Goal: Task Accomplishment & Management: Use online tool/utility

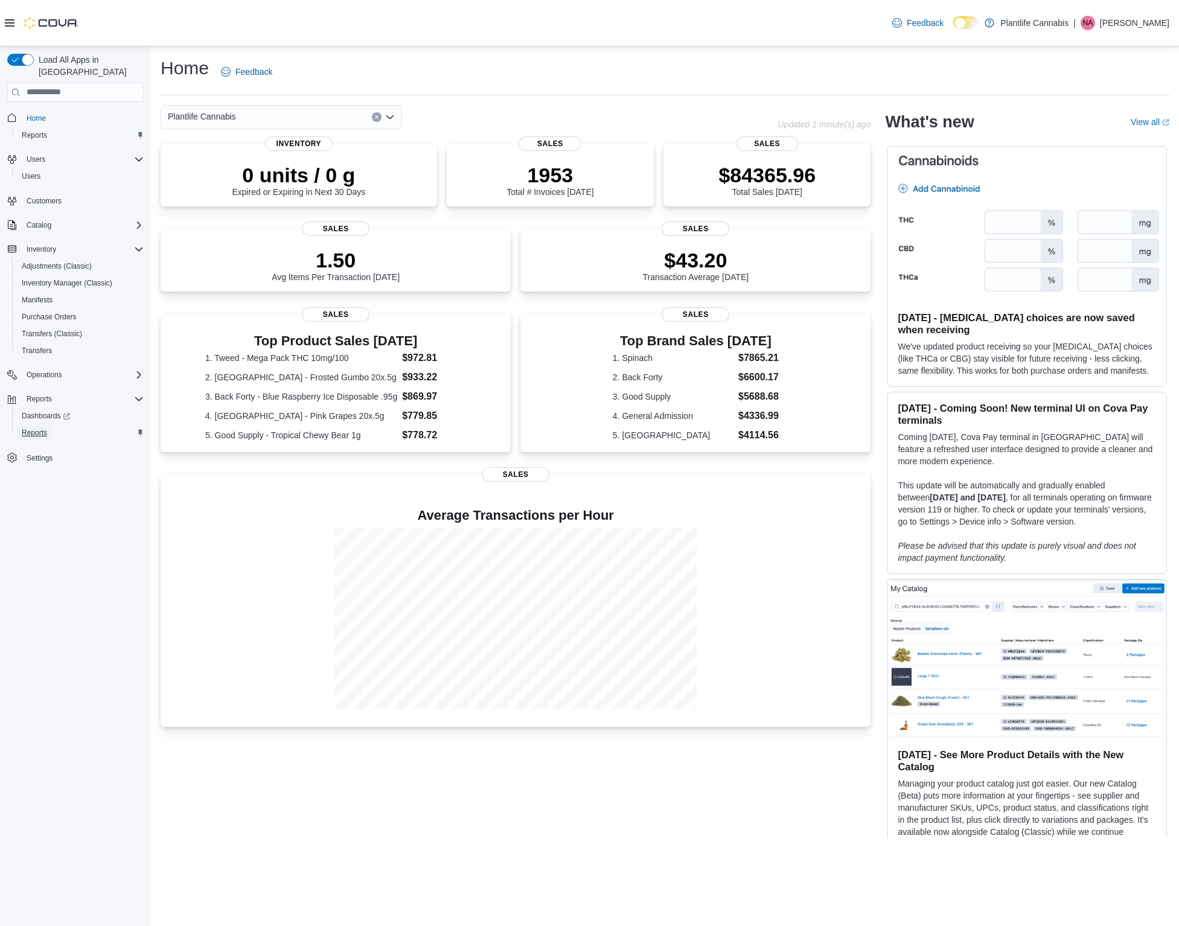
click at [40, 428] on span "Reports" at bounding box center [34, 433] width 25 height 10
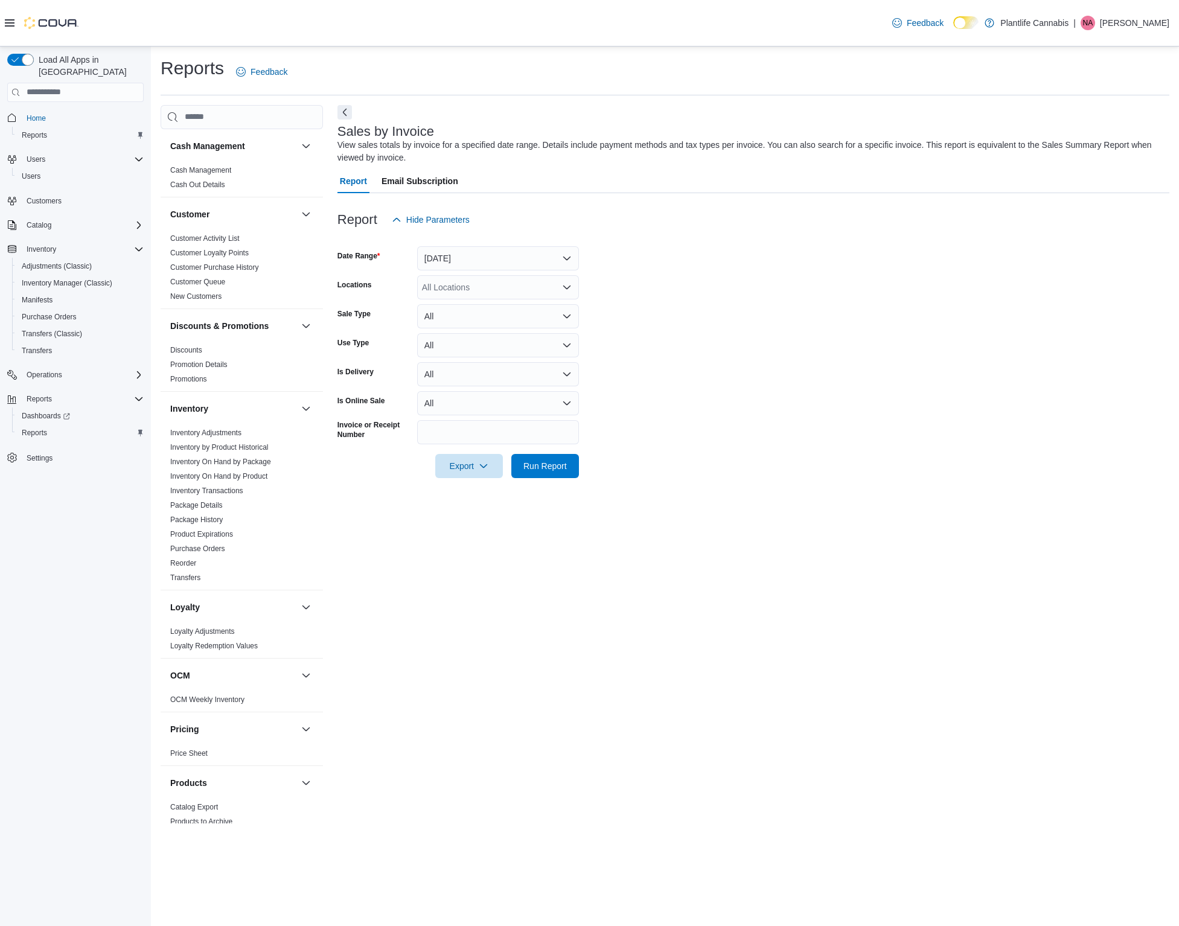
drag, startPoint x: 503, startPoint y: 237, endPoint x: 502, endPoint y: 243, distance: 6.2
click at [503, 238] on div at bounding box center [754, 239] width 832 height 14
click at [502, 243] on div at bounding box center [754, 239] width 832 height 14
click at [485, 266] on button "[DATE]" at bounding box center [498, 258] width 162 height 24
drag, startPoint x: 472, startPoint y: 307, endPoint x: 472, endPoint y: 290, distance: 16.9
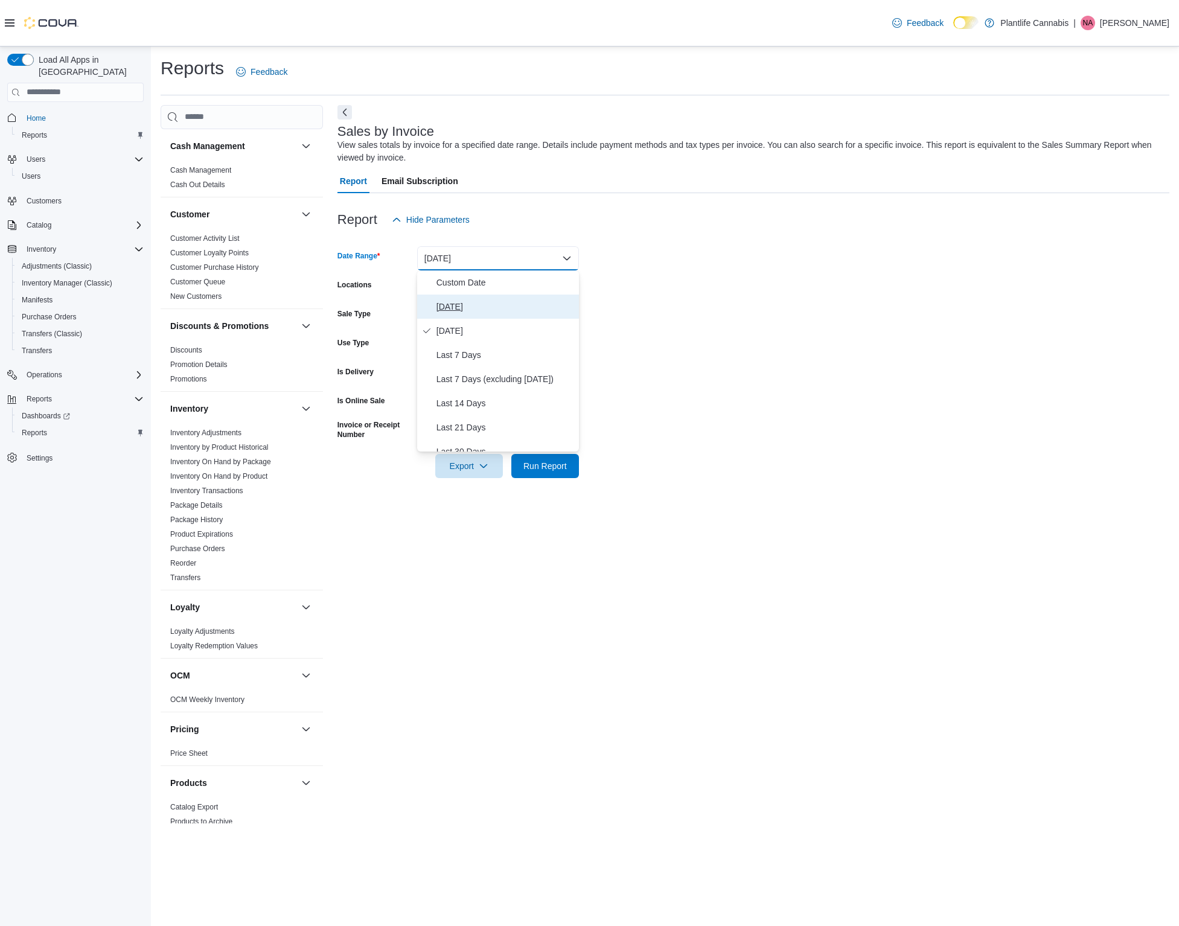
click at [472, 307] on span "[DATE]" at bounding box center [506, 306] width 138 height 14
click at [469, 288] on div "All Locations" at bounding box center [498, 287] width 162 height 24
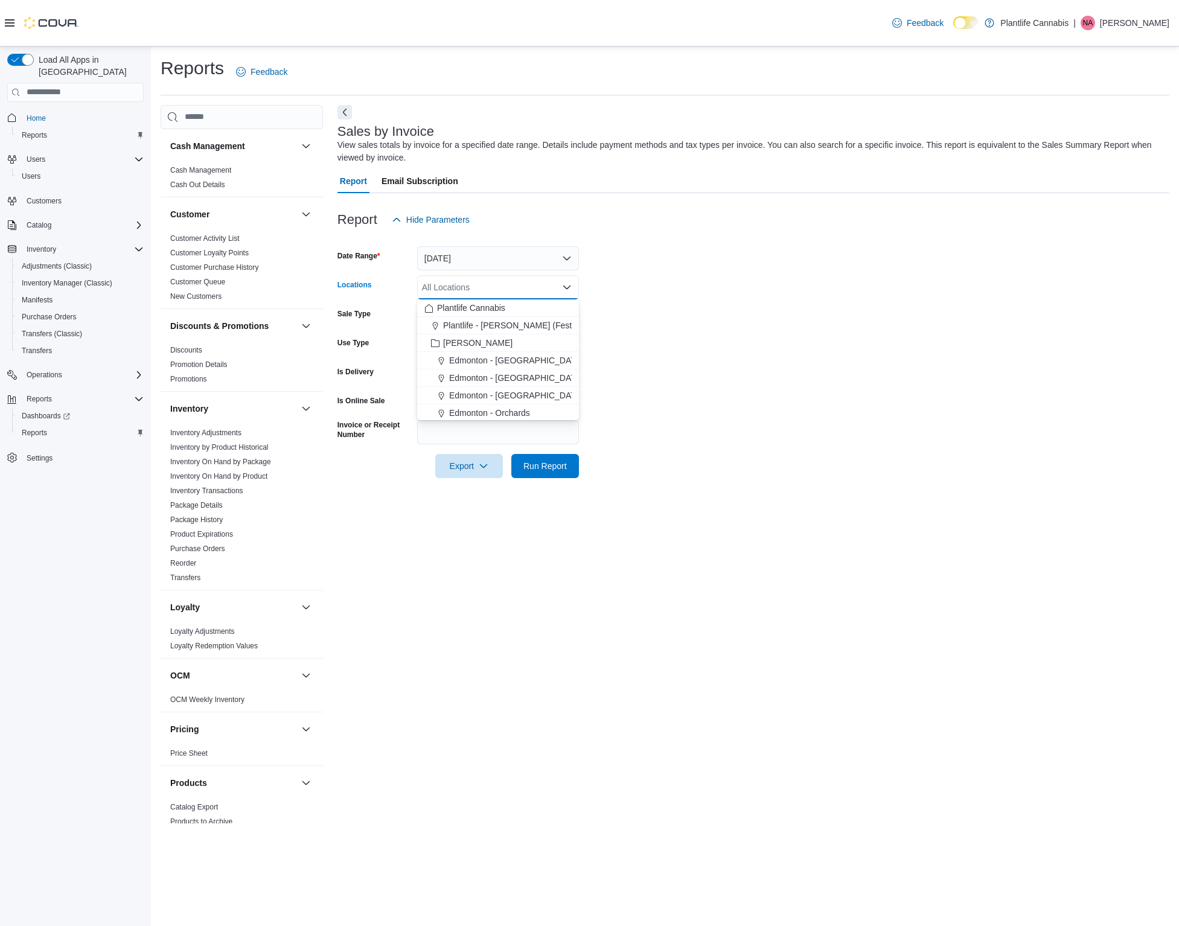
scroll to position [185, 0]
click at [499, 368] on span "[GEOGRAPHIC_DATA] - [GEOGRAPHIC_DATA]" at bounding box center [541, 368] width 184 height 12
click at [552, 467] on span "Run Report" at bounding box center [544, 465] width 43 height 12
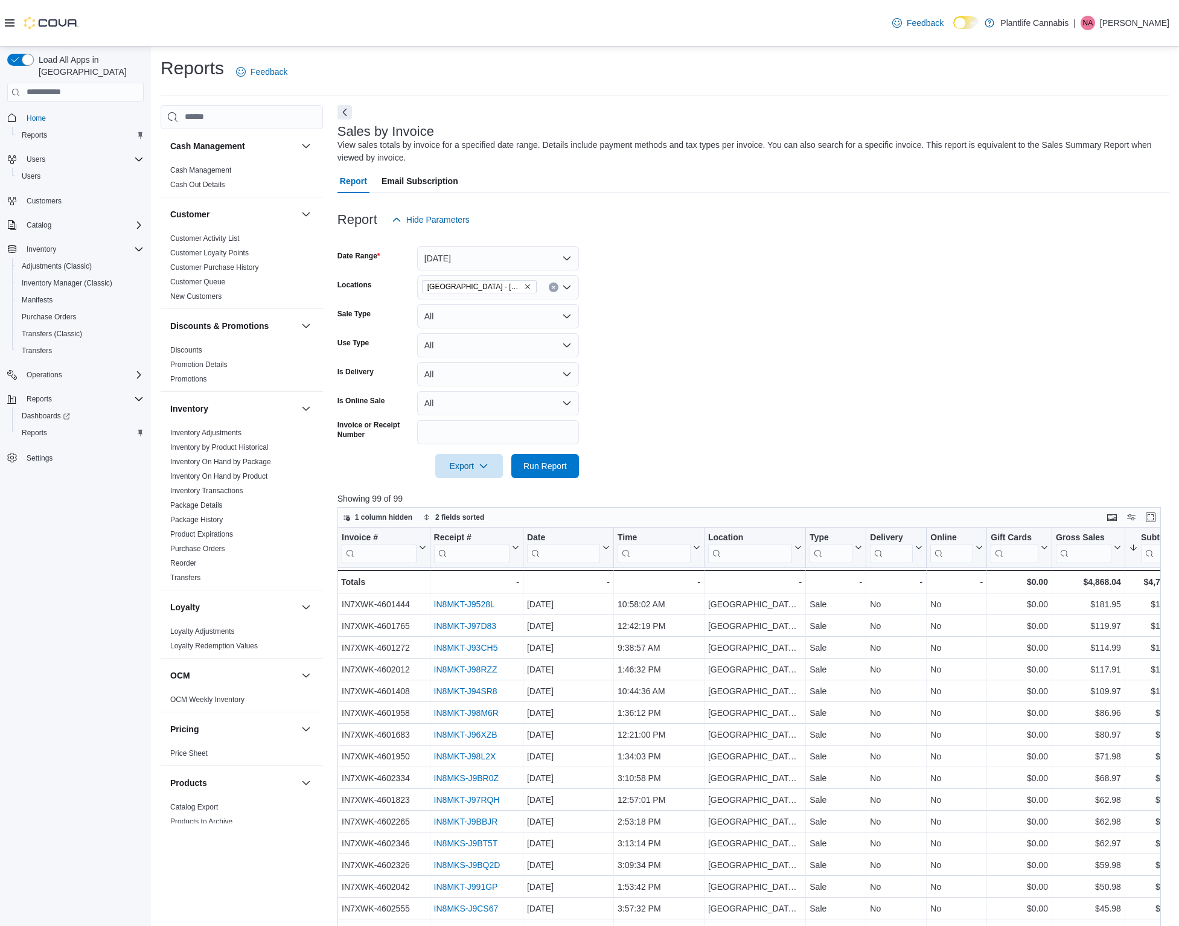
scroll to position [331, 0]
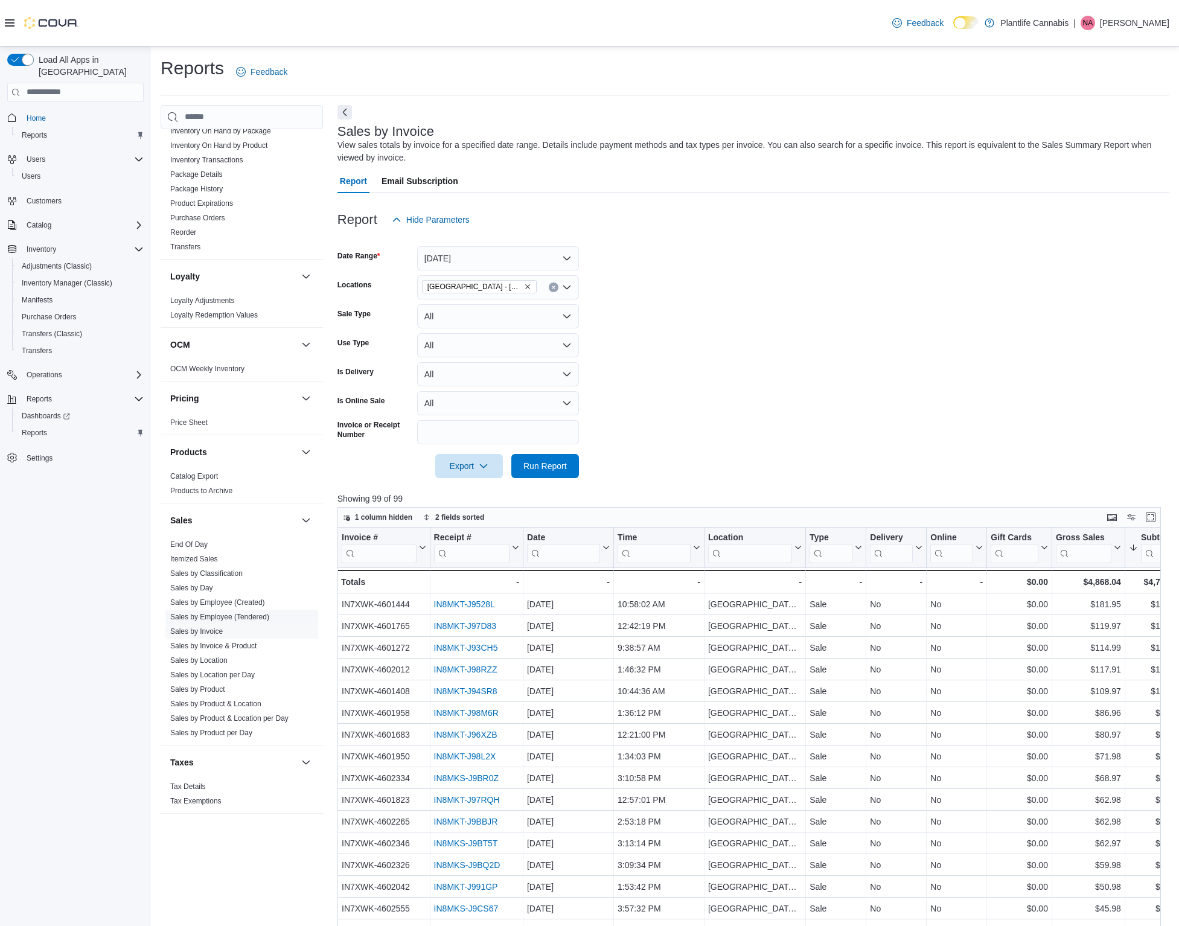
click at [216, 610] on span "Sales by Employee (Tendered)" at bounding box center [241, 617] width 153 height 14
click at [216, 613] on link "Sales by Employee (Tendered)" at bounding box center [219, 617] width 99 height 8
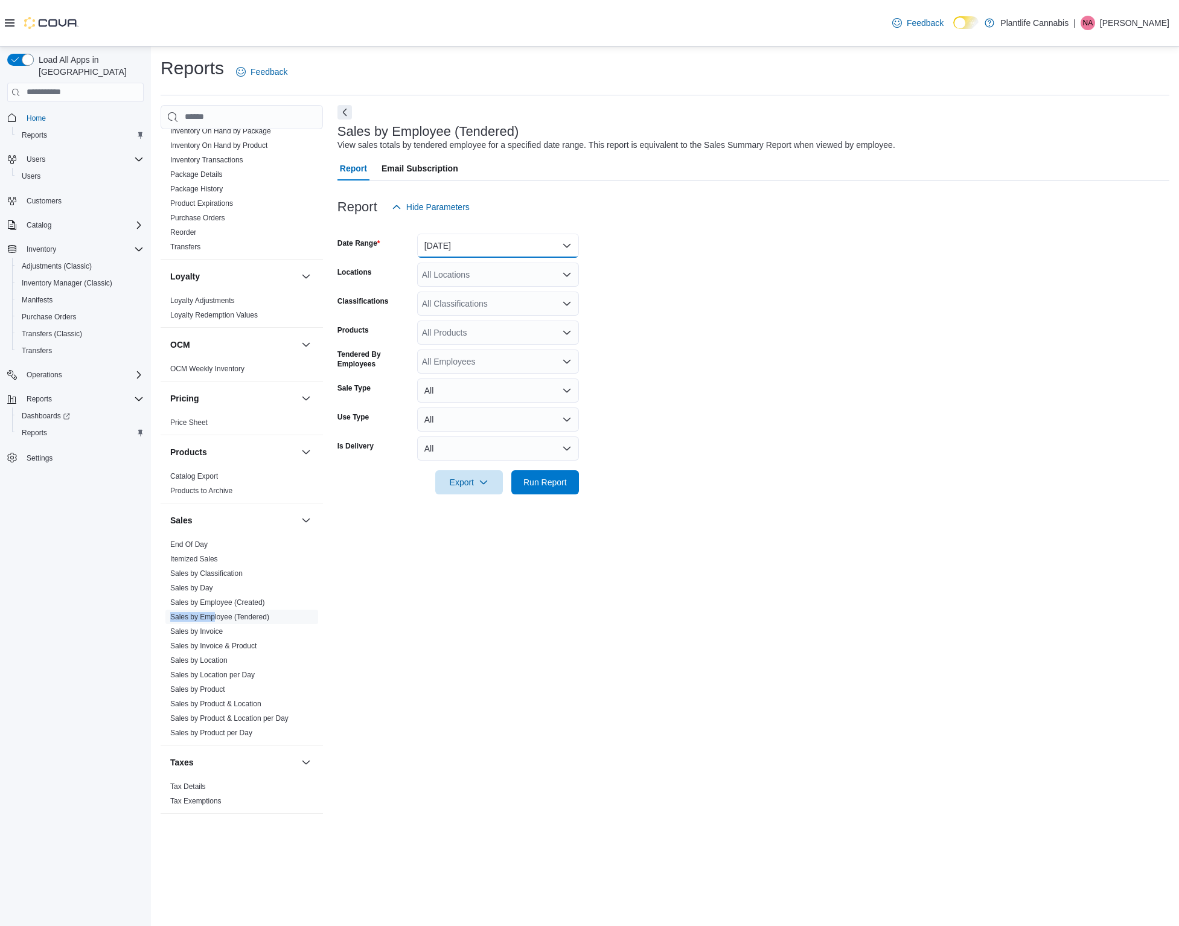
drag, startPoint x: 503, startPoint y: 236, endPoint x: 498, endPoint y: 251, distance: 15.3
click at [504, 237] on button "[DATE]" at bounding box center [498, 246] width 162 height 24
click at [458, 287] on span "[DATE]" at bounding box center [506, 294] width 138 height 14
click at [462, 278] on div "All Locations" at bounding box center [498, 275] width 162 height 24
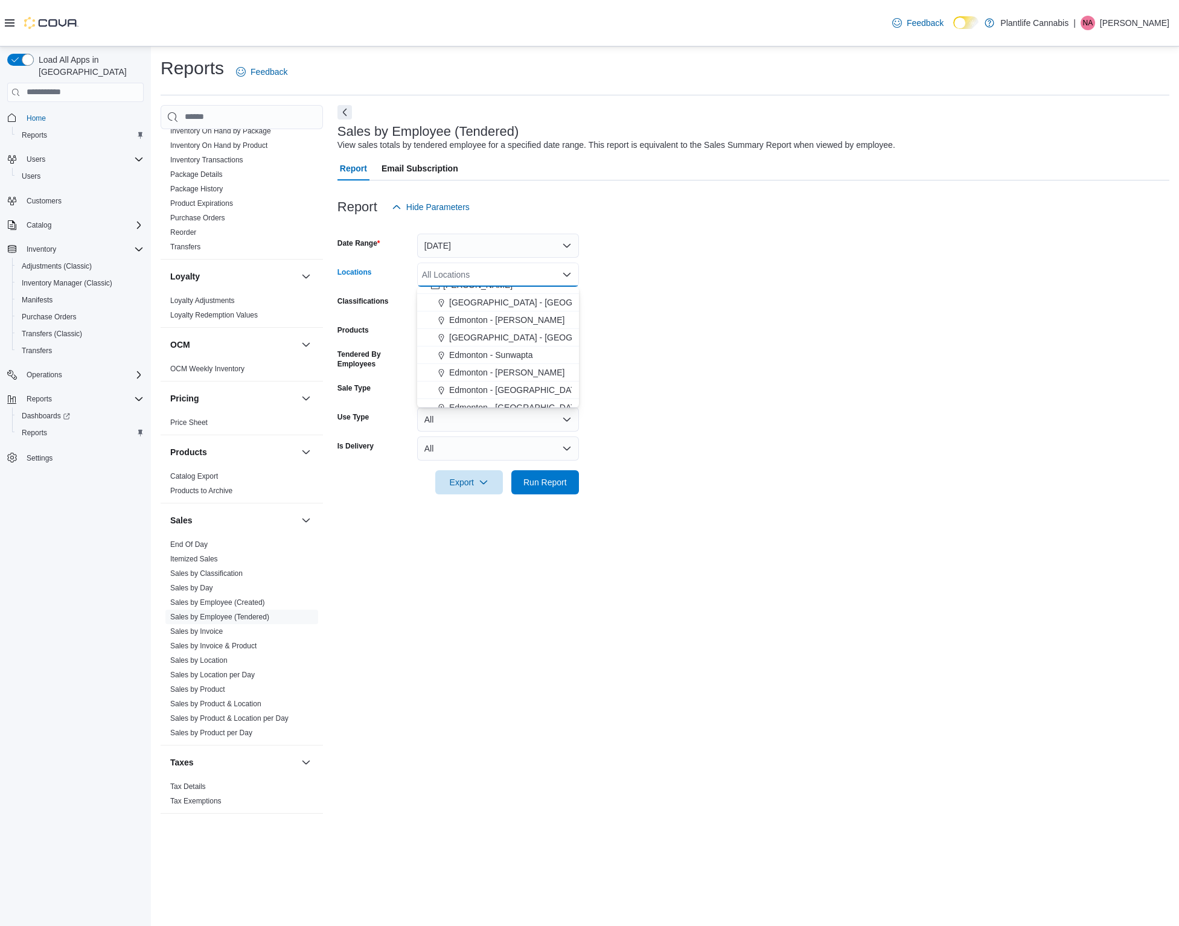
scroll to position [243, 0]
click at [515, 296] on span "[GEOGRAPHIC_DATA] - [GEOGRAPHIC_DATA]" at bounding box center [541, 298] width 184 height 12
click at [539, 485] on span "Run Report" at bounding box center [544, 482] width 43 height 12
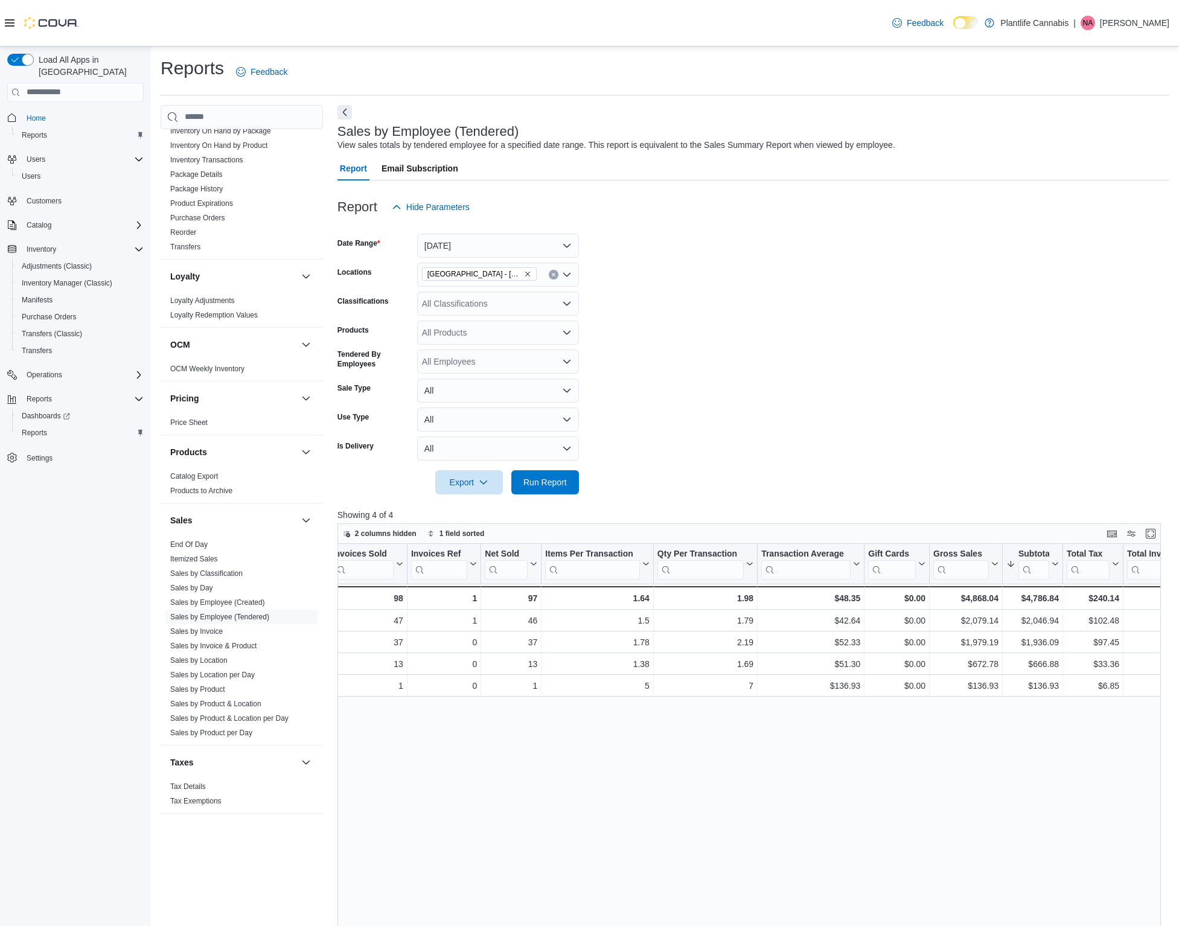
scroll to position [0, 105]
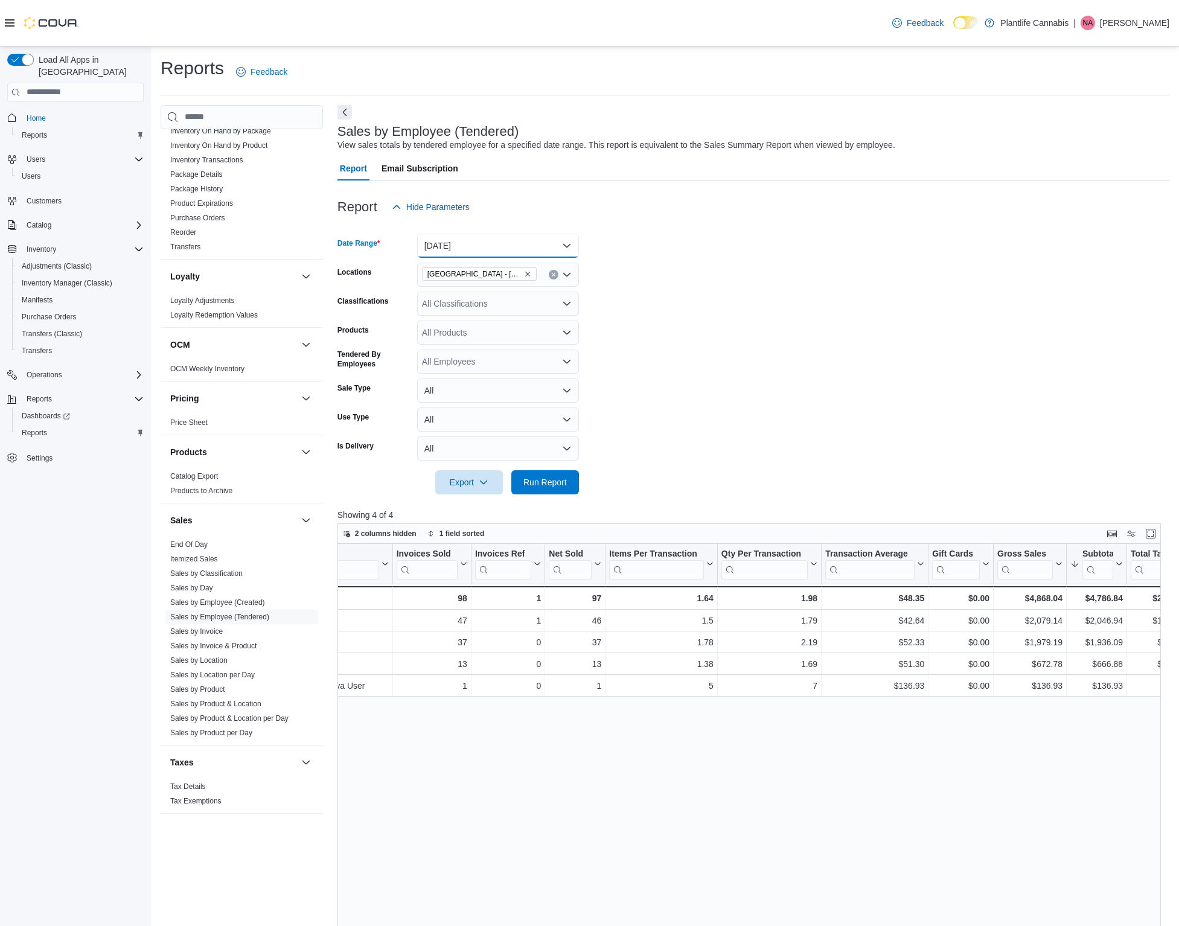
click at [482, 245] on button "[DATE]" at bounding box center [498, 246] width 162 height 24
click at [760, 245] on form "Date Range [DATE] Locations [GEOGRAPHIC_DATA] - [GEOGRAPHIC_DATA] Classificatio…" at bounding box center [754, 356] width 832 height 275
click at [524, 272] on icon "Remove Edmonton - Albany from selection in this group" at bounding box center [527, 272] width 7 height 7
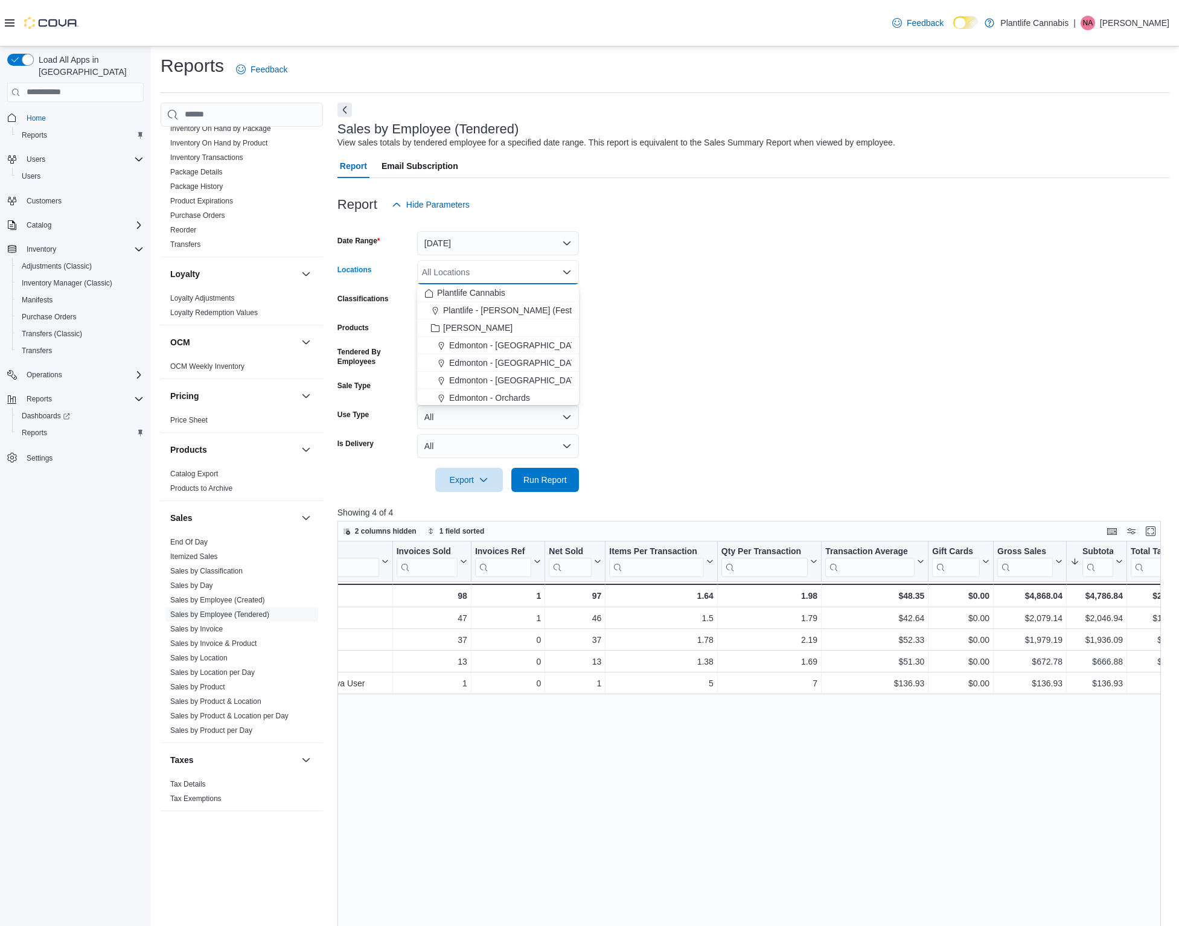
click at [492, 276] on div "All Locations Combo box. Selected. Combo box input. All Locations. Type some te…" at bounding box center [498, 272] width 162 height 24
click at [507, 355] on span "Edmonton - [PERSON_NAME]" at bounding box center [506, 357] width 115 height 12
click at [537, 485] on span "Run Report" at bounding box center [545, 479] width 53 height 24
